Goal: Task Accomplishment & Management: Complete application form

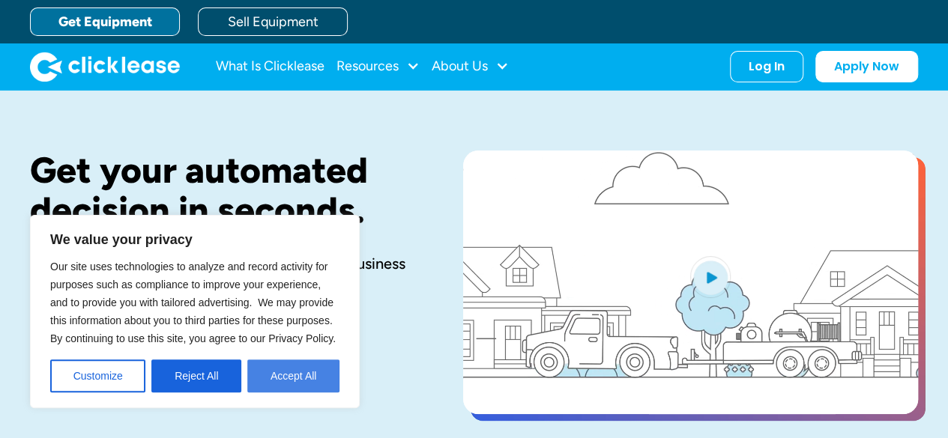
click at [288, 375] on button "Accept All" at bounding box center [293, 376] width 92 height 33
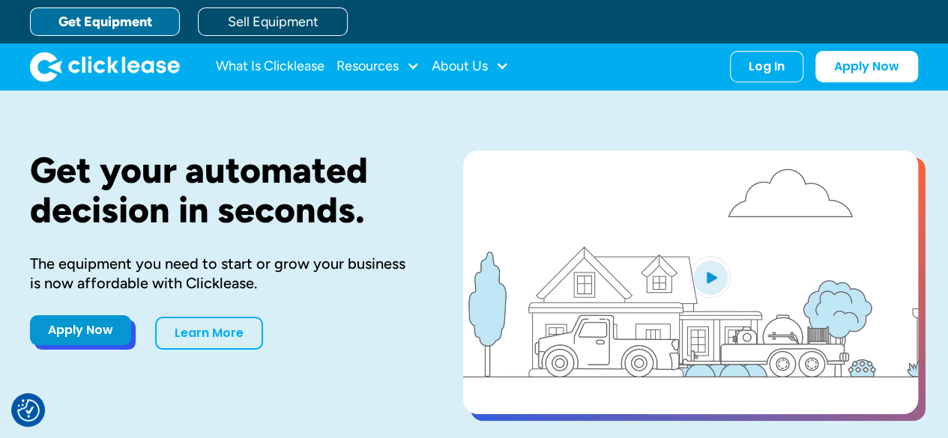
click at [79, 336] on link "Apply Now" at bounding box center [80, 330] width 101 height 30
